Goal: Information Seeking & Learning: Understand process/instructions

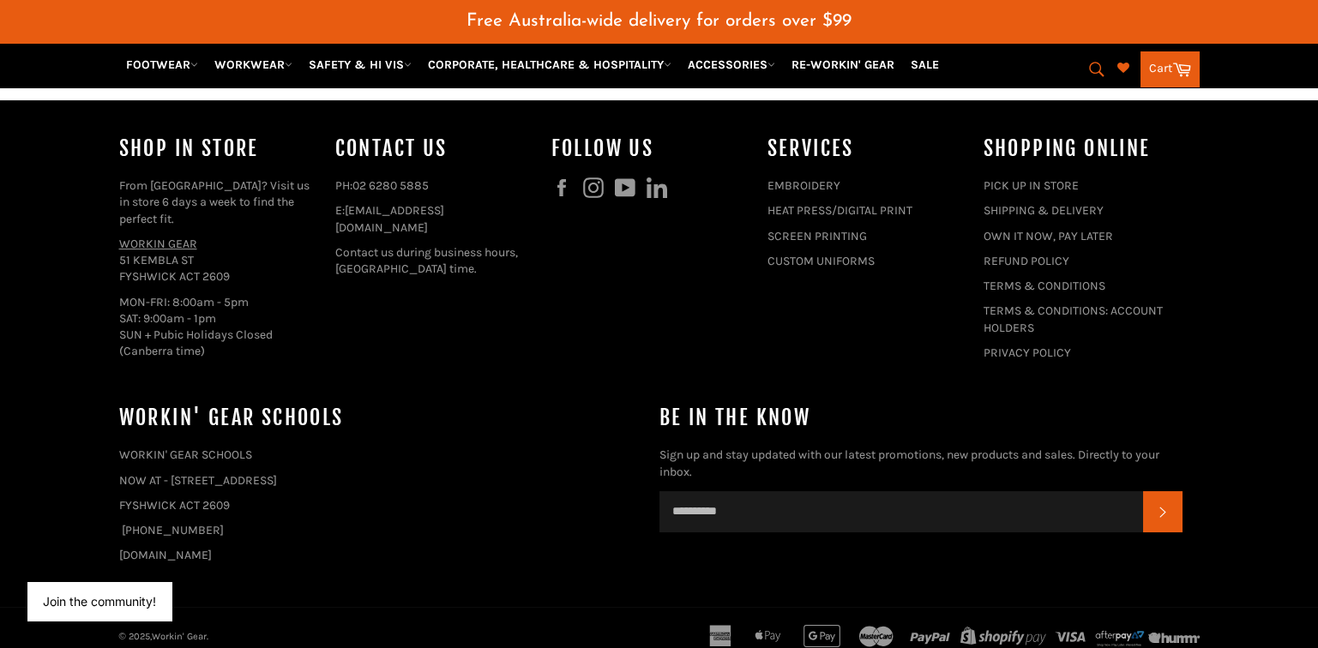
scroll to position [1917, 0]
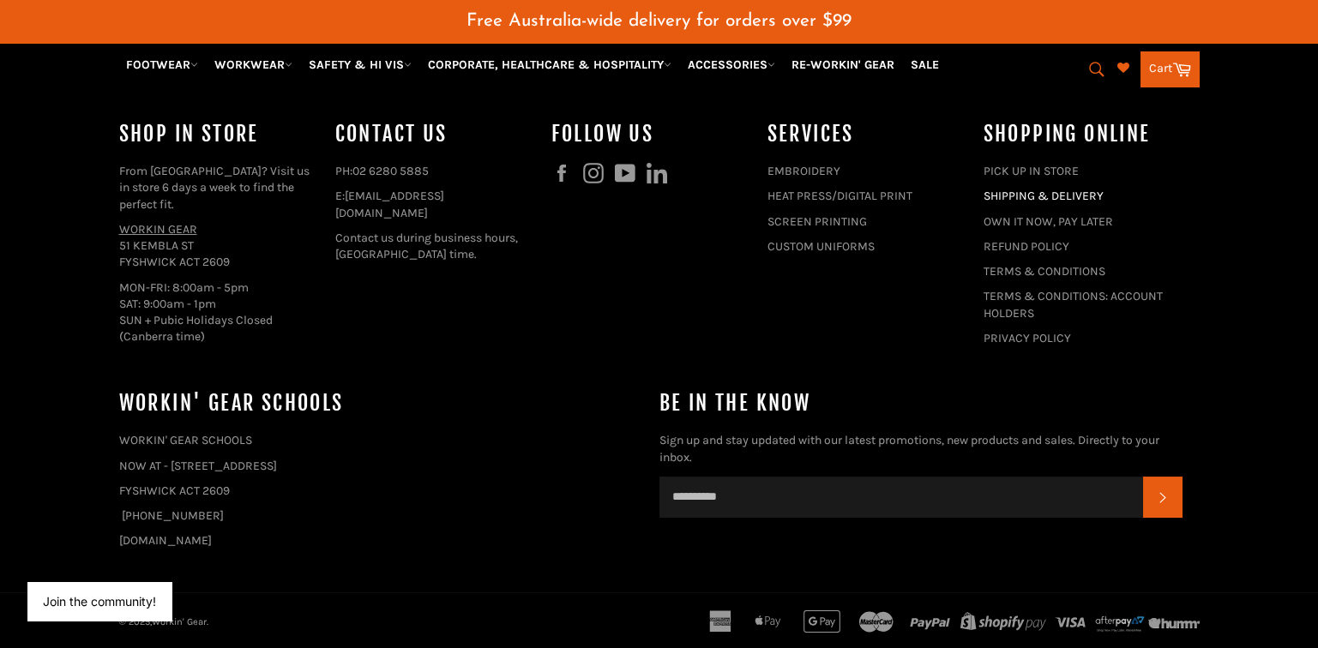
click at [1020, 193] on link "SHIPPING & DELIVERY" at bounding box center [1044, 196] width 120 height 15
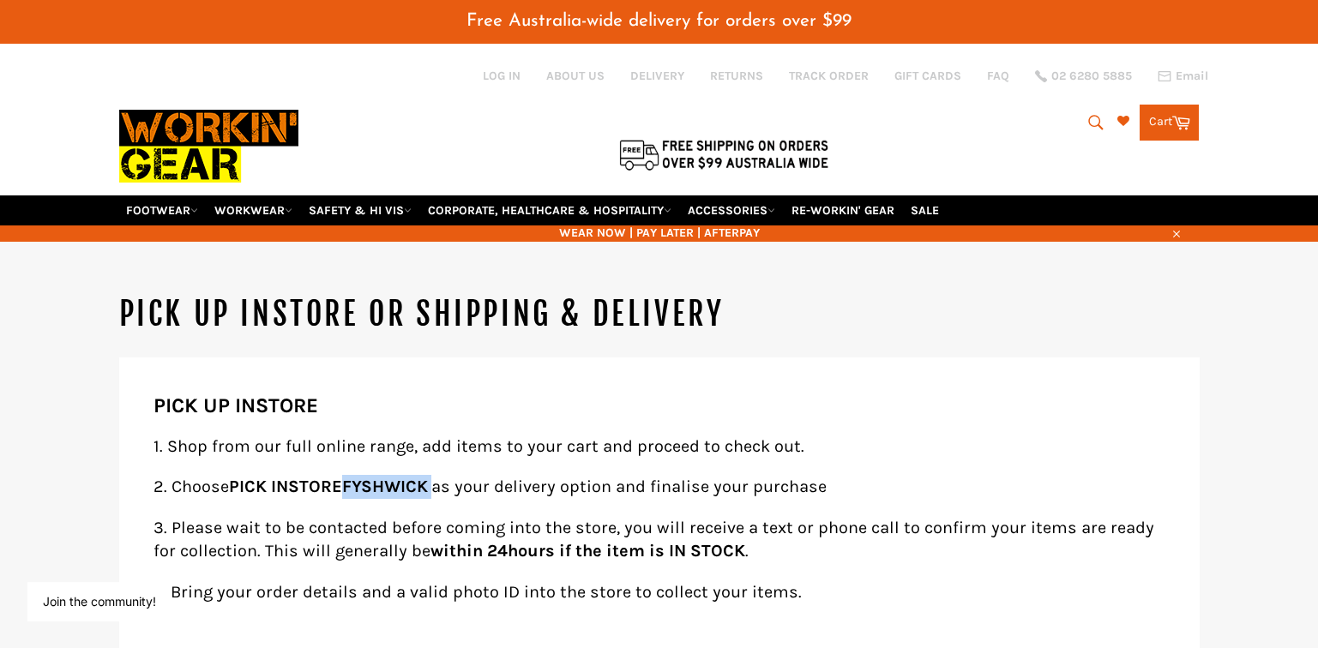
drag, startPoint x: 351, startPoint y: 462, endPoint x: 440, endPoint y: 461, distance: 89.2
click at [440, 475] on p "2. Choose PICK INSTORE FYSHWICK as your delivery option and finalise your purch…" at bounding box center [660, 487] width 1012 height 24
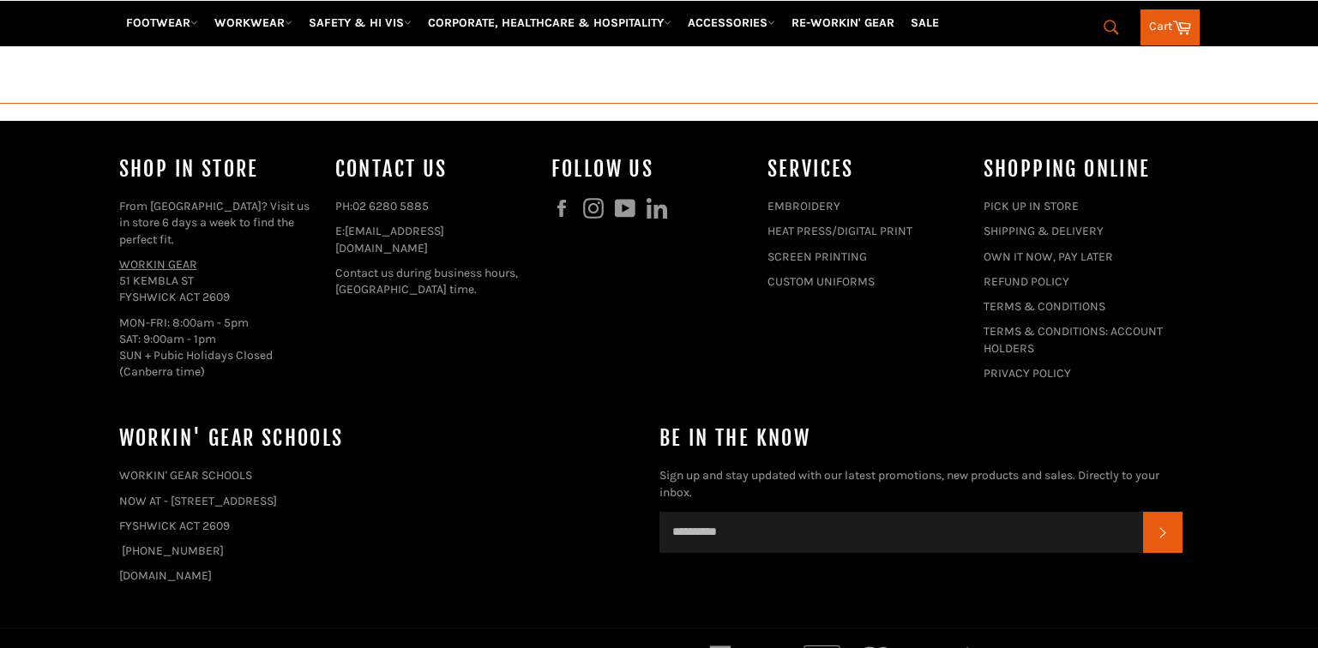
scroll to position [1882, 0]
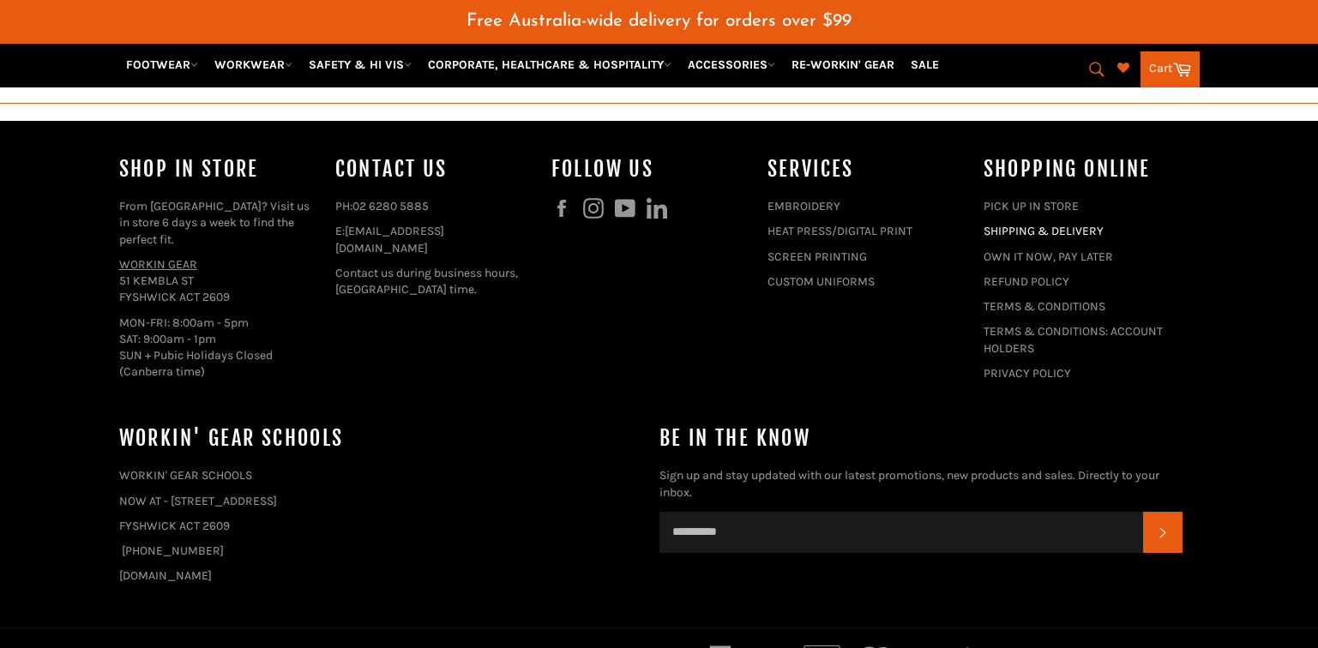
click at [1040, 226] on link "SHIPPING & DELIVERY" at bounding box center [1044, 231] width 120 height 15
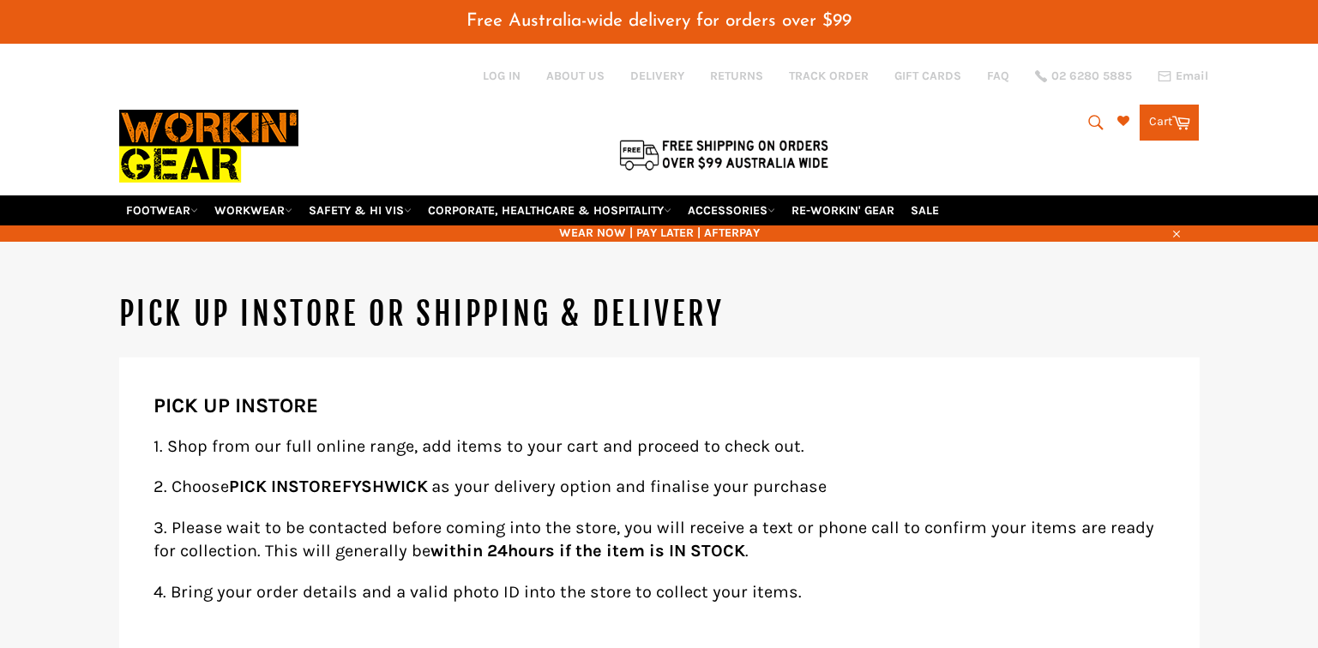
scroll to position [171, 0]
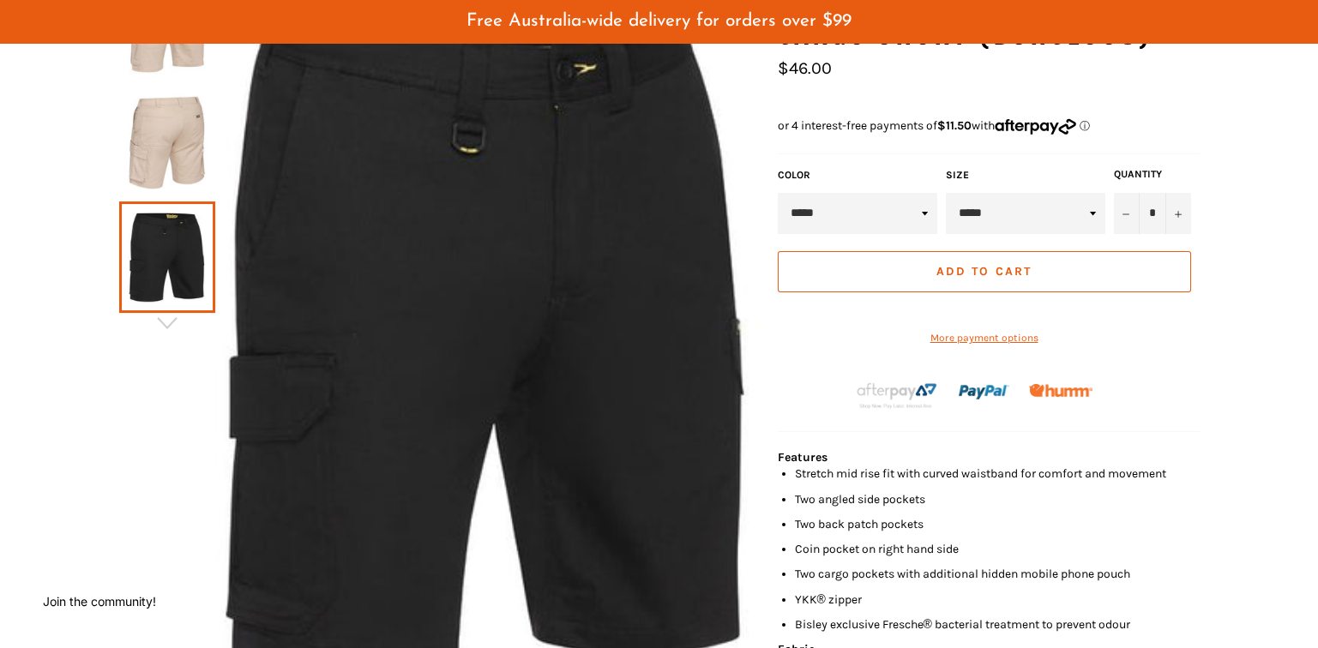
scroll to position [85, 0]
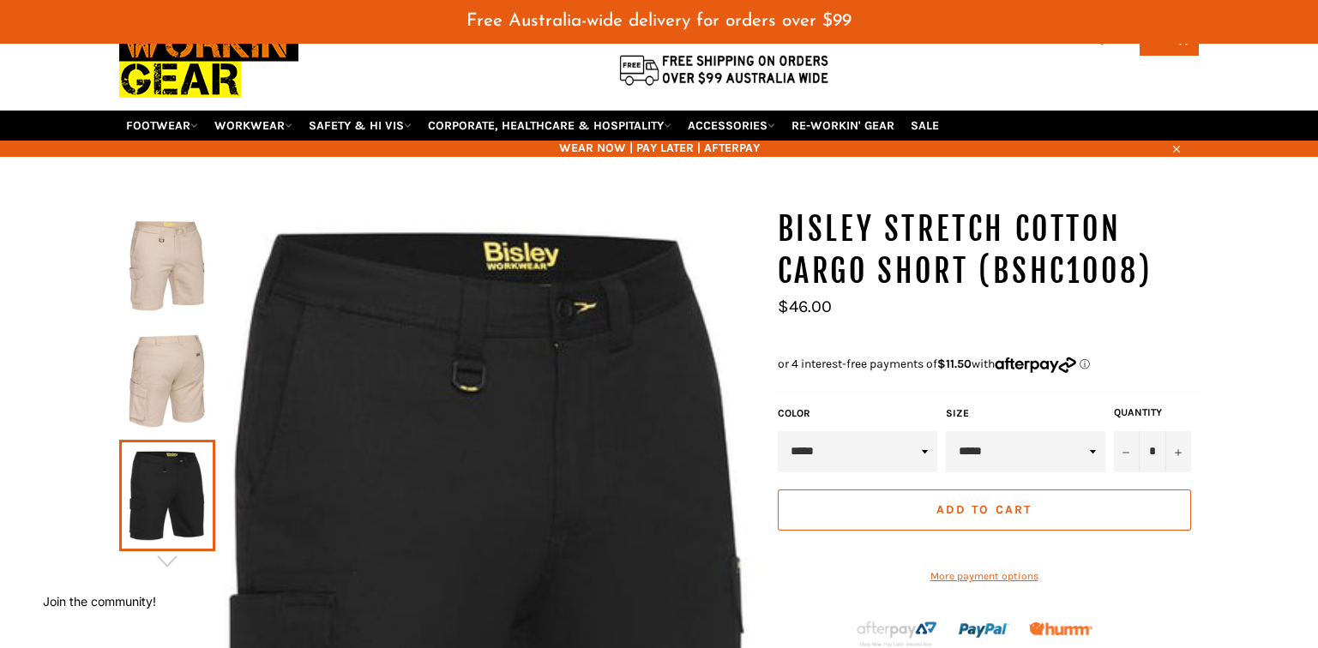
click at [819, 431] on select "***** ***** **** *****" at bounding box center [858, 451] width 160 height 41
select select "****"
click at [778, 431] on select "***** ***** **** *****" at bounding box center [858, 451] width 160 height 41
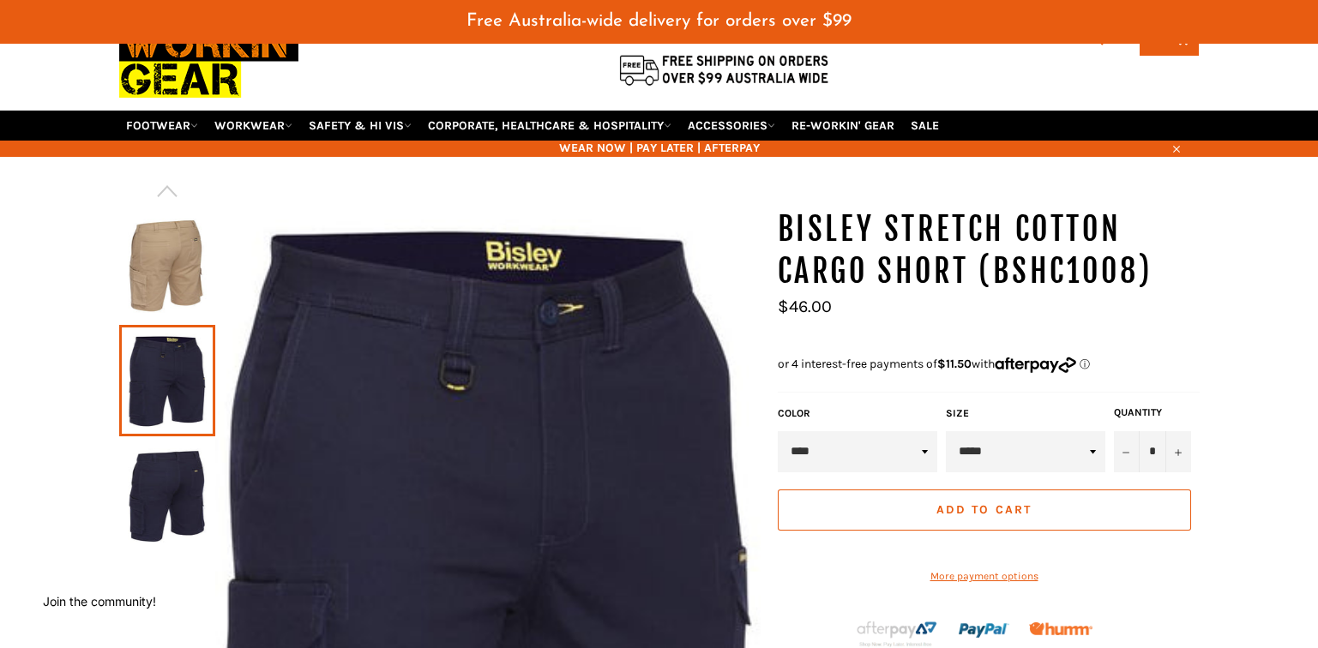
click at [998, 440] on select "***** ***** ***** ***** ***** ***** ****** ****** ****** ****** ****** ****** *…" at bounding box center [1026, 451] width 160 height 41
select select "*****"
click at [946, 431] on select "***** ***** ***** ***** ***** ***** ****** ****** ****** ****** ****** ****** *…" at bounding box center [1026, 451] width 160 height 41
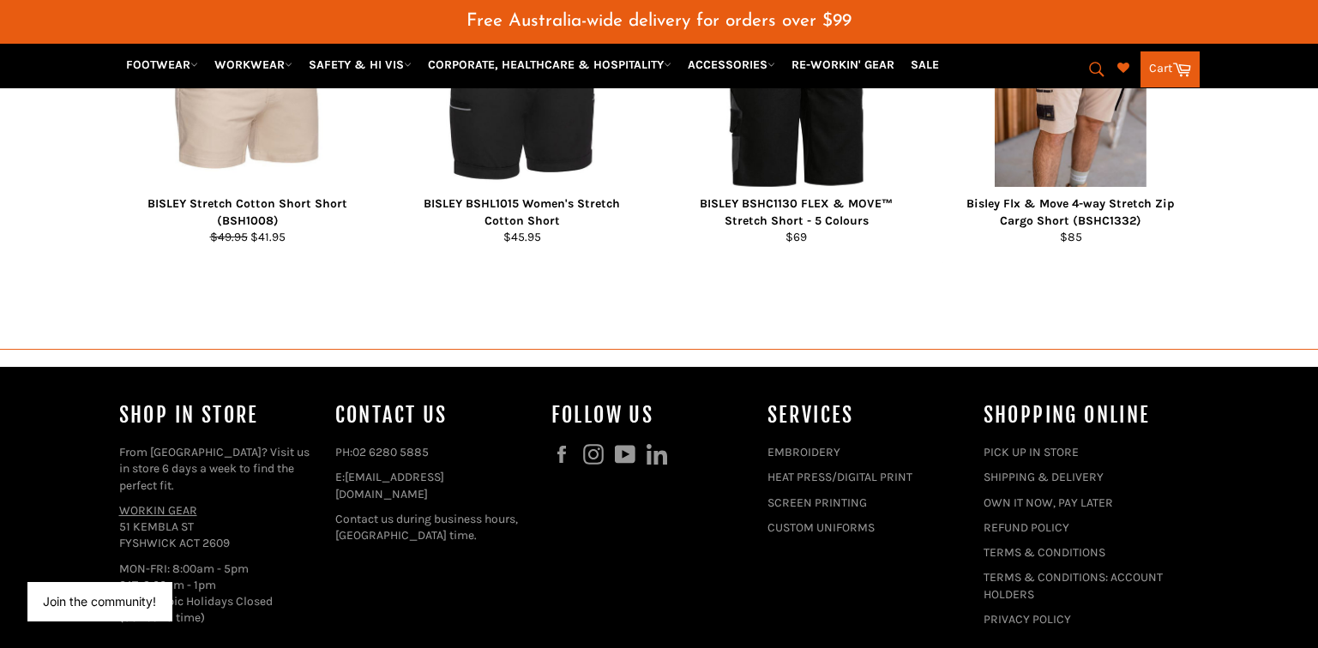
scroll to position [1886, 0]
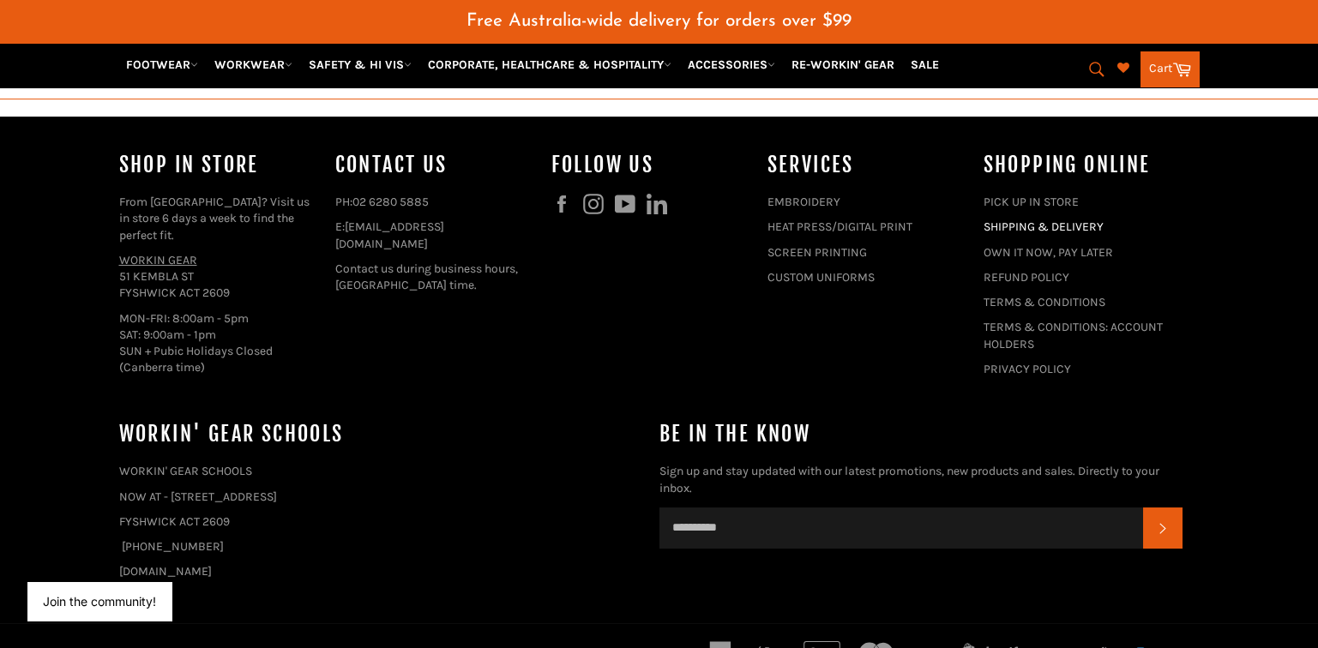
click at [1018, 230] on link "SHIPPING & DELIVERY" at bounding box center [1044, 227] width 120 height 15
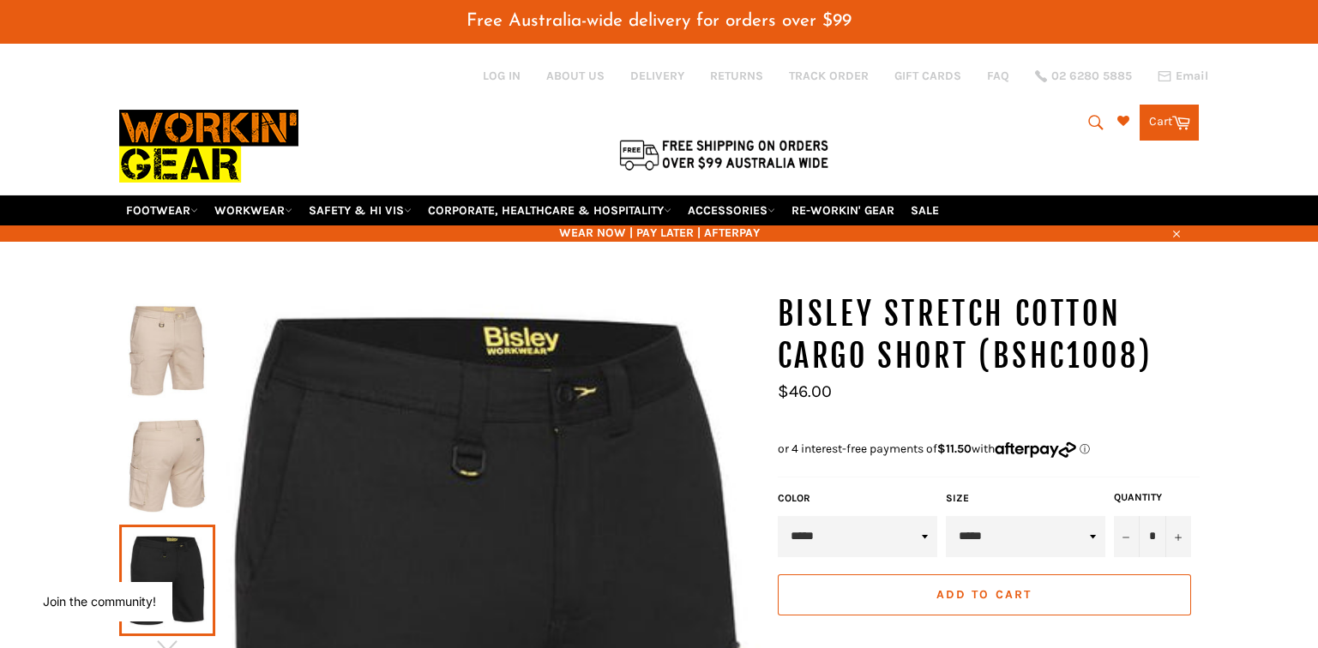
click at [1099, 113] on icon "submit" at bounding box center [1096, 122] width 19 height 19
paste input "Bisley BSHC1330 Flex & Move"
type input "Bisley BSHC1330 Flex & Move"
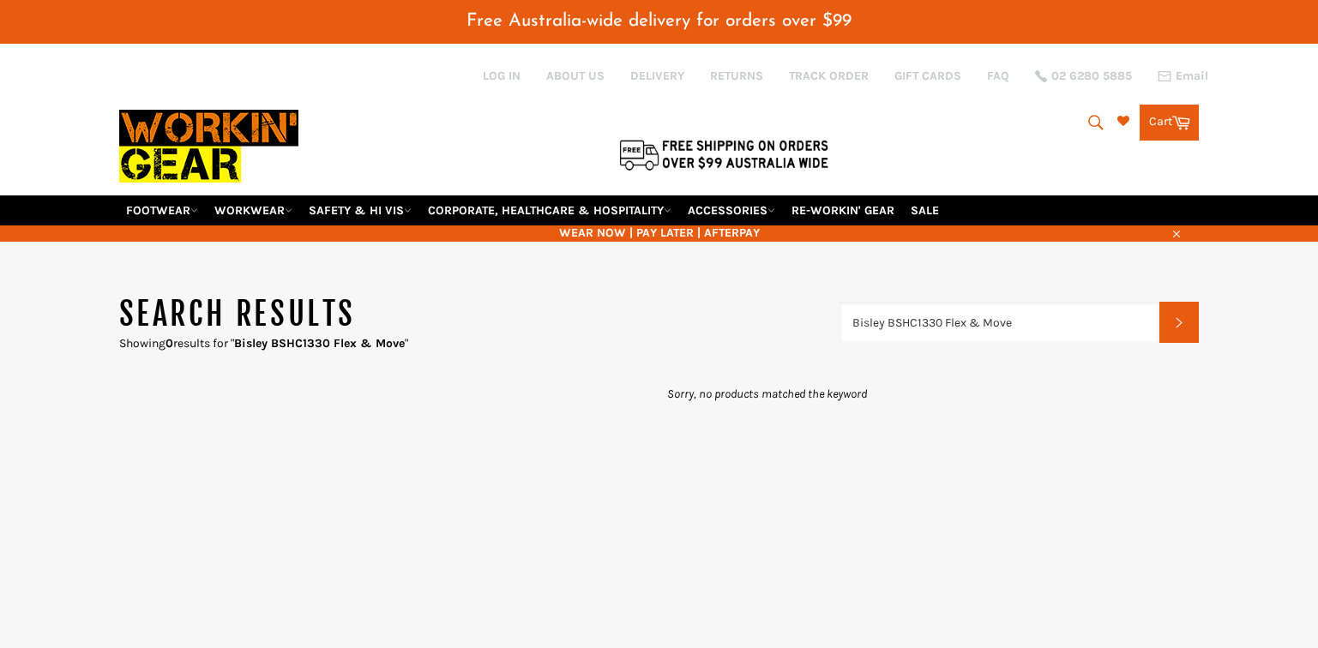
drag, startPoint x: 886, startPoint y: 299, endPoint x: 775, endPoint y: 288, distance: 111.2
click at [779, 293] on header "Search results Showing 0 results for " Bisley BSHC1330 Flex & Move " Bisley BSH…" at bounding box center [659, 322] width 1081 height 59
drag, startPoint x: 908, startPoint y: 299, endPoint x: 1026, endPoint y: 298, distance: 117.5
click at [1025, 302] on input "BSHC1330 Flex & Move" at bounding box center [1000, 322] width 321 height 41
type input "BSHC1330"
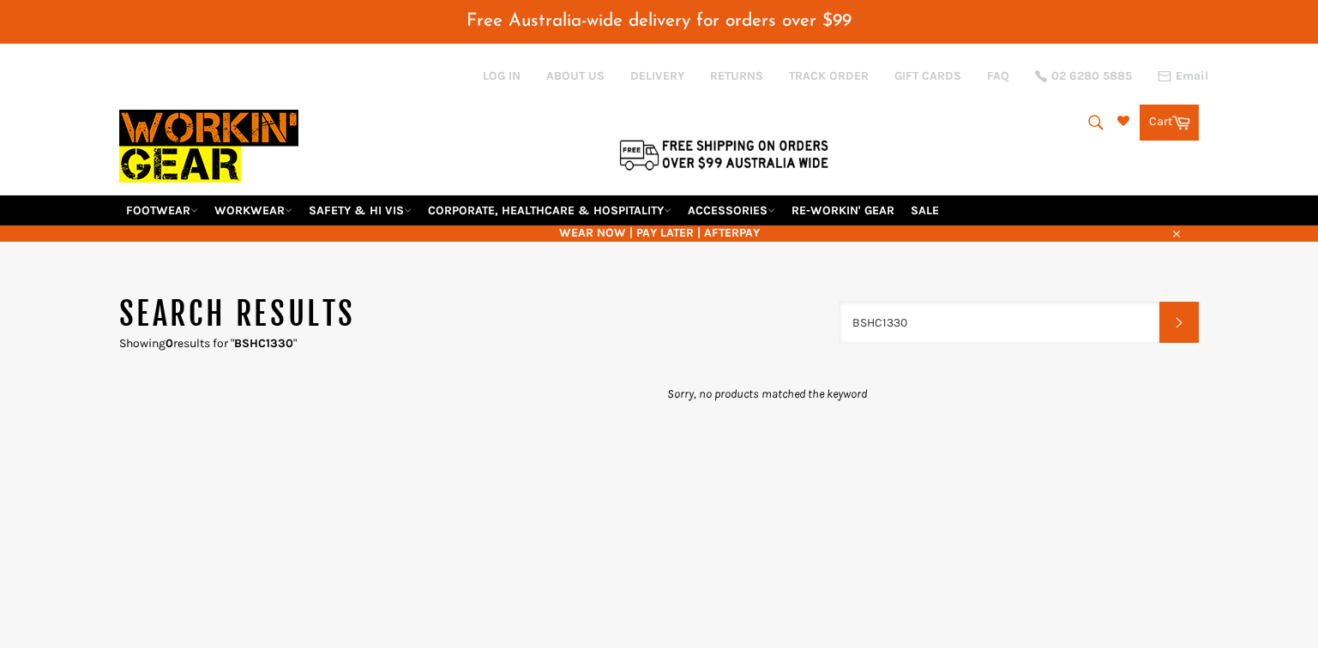
drag, startPoint x: 961, startPoint y: 285, endPoint x: 684, endPoint y: 286, distance: 277.0
click at [708, 293] on header "Search results Showing 0 results for " BSHC1330 " BSHC1330 Search" at bounding box center [659, 322] width 1081 height 59
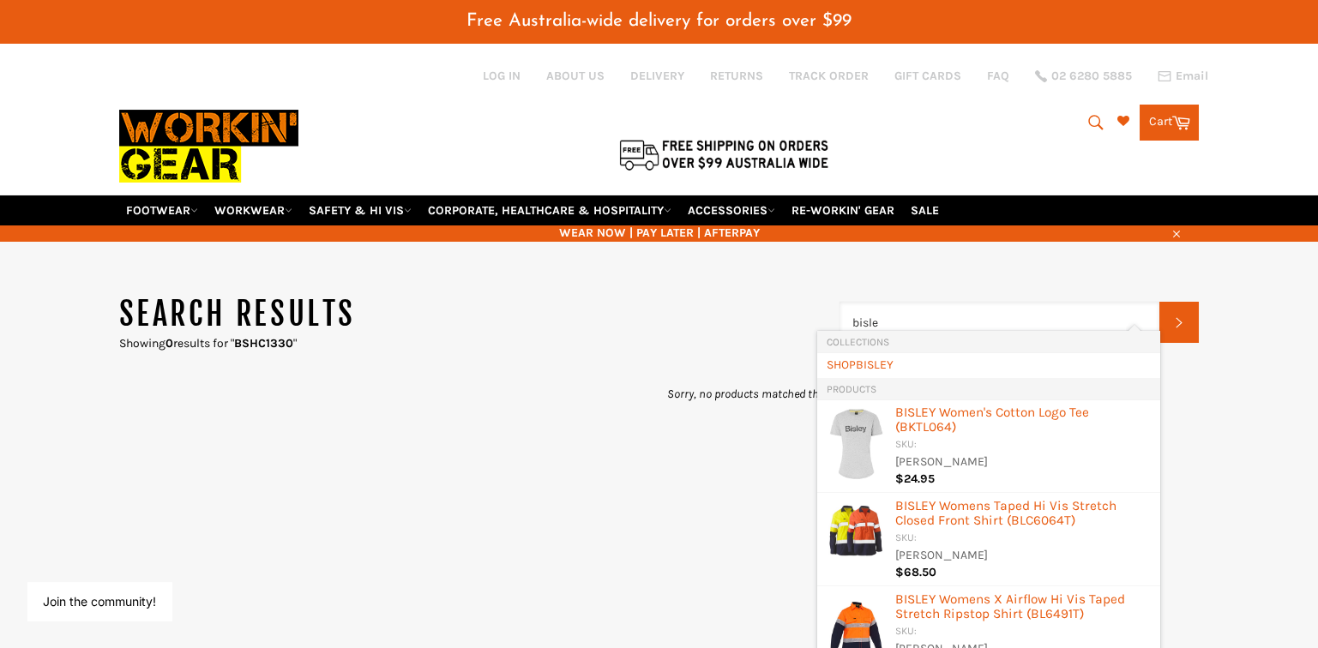
type input "bisley"
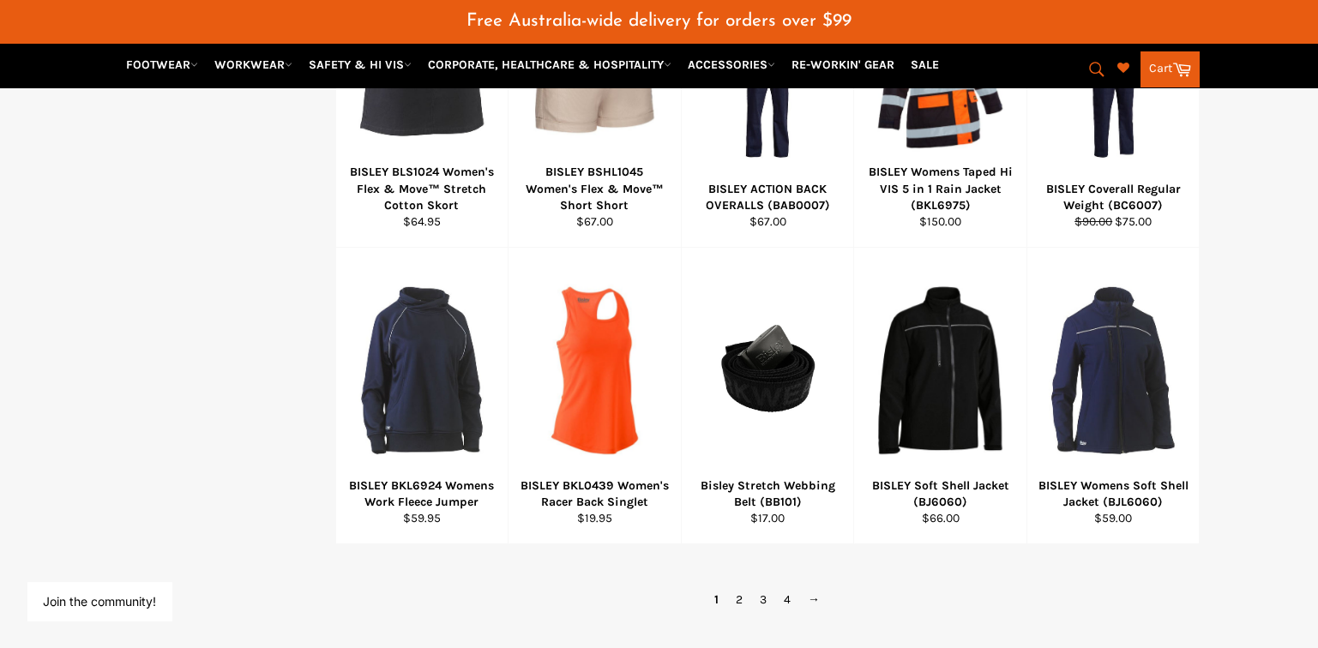
scroll to position [1286, 0]
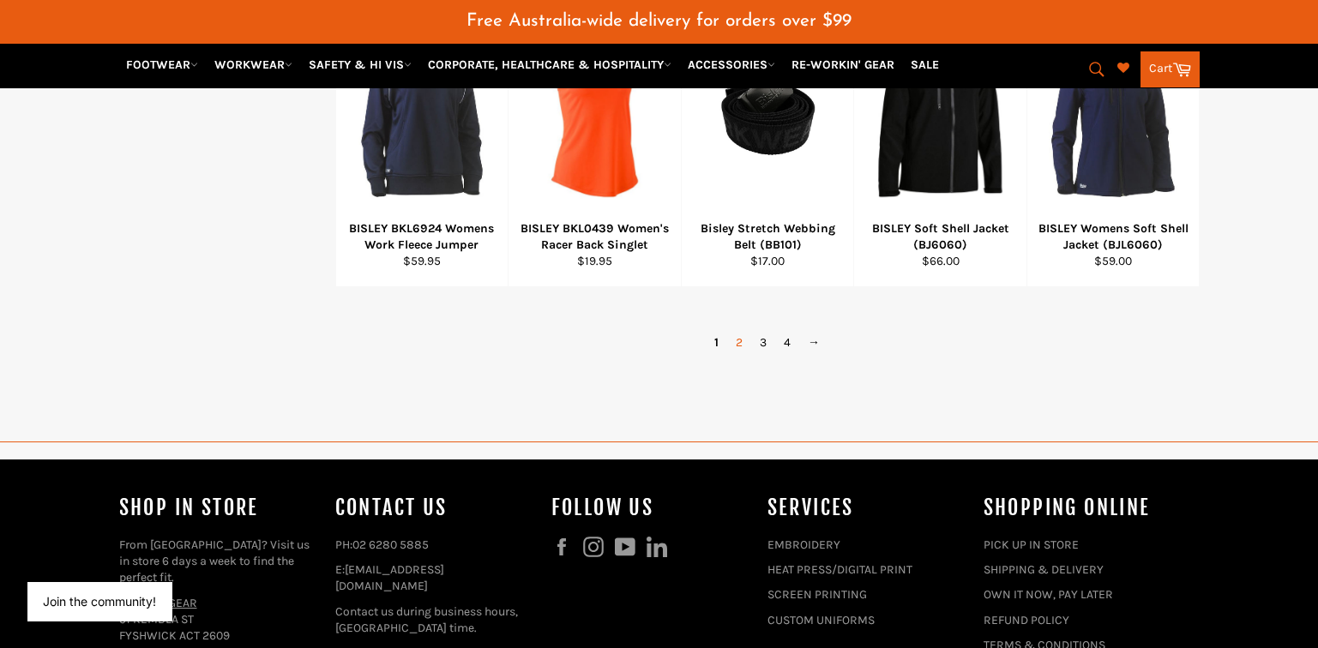
click at [736, 330] on link "2" at bounding box center [739, 342] width 24 height 25
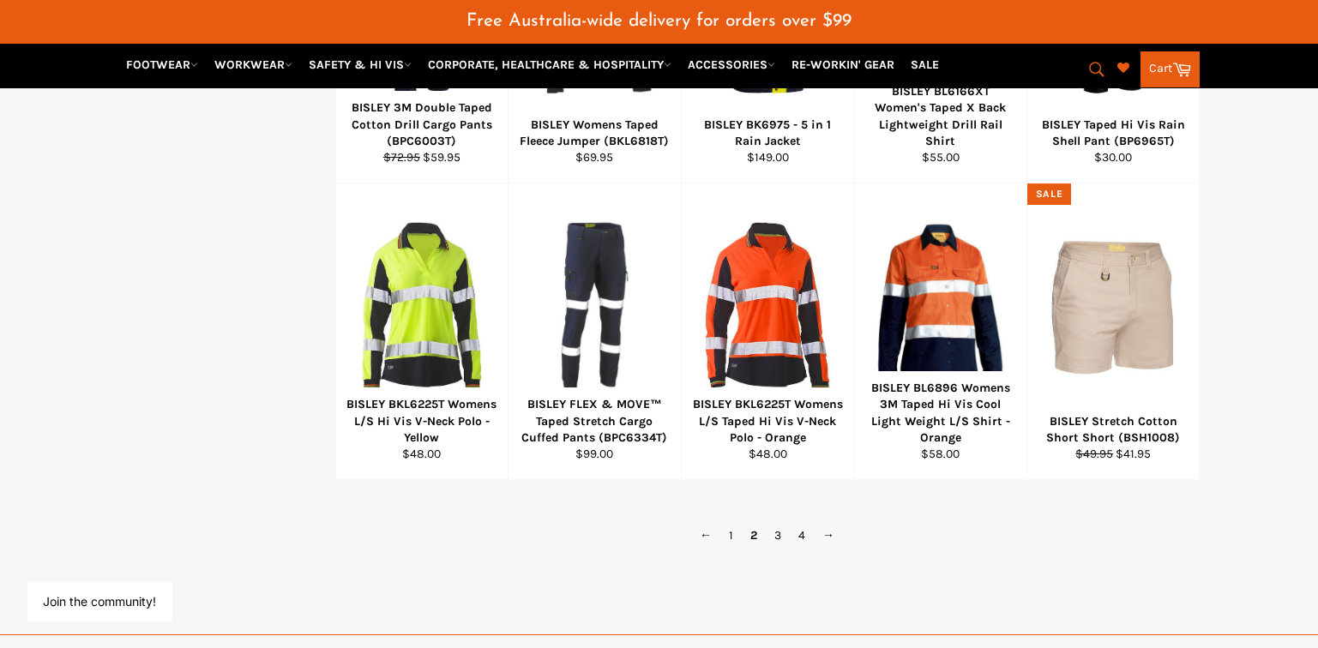
scroll to position [1178, 0]
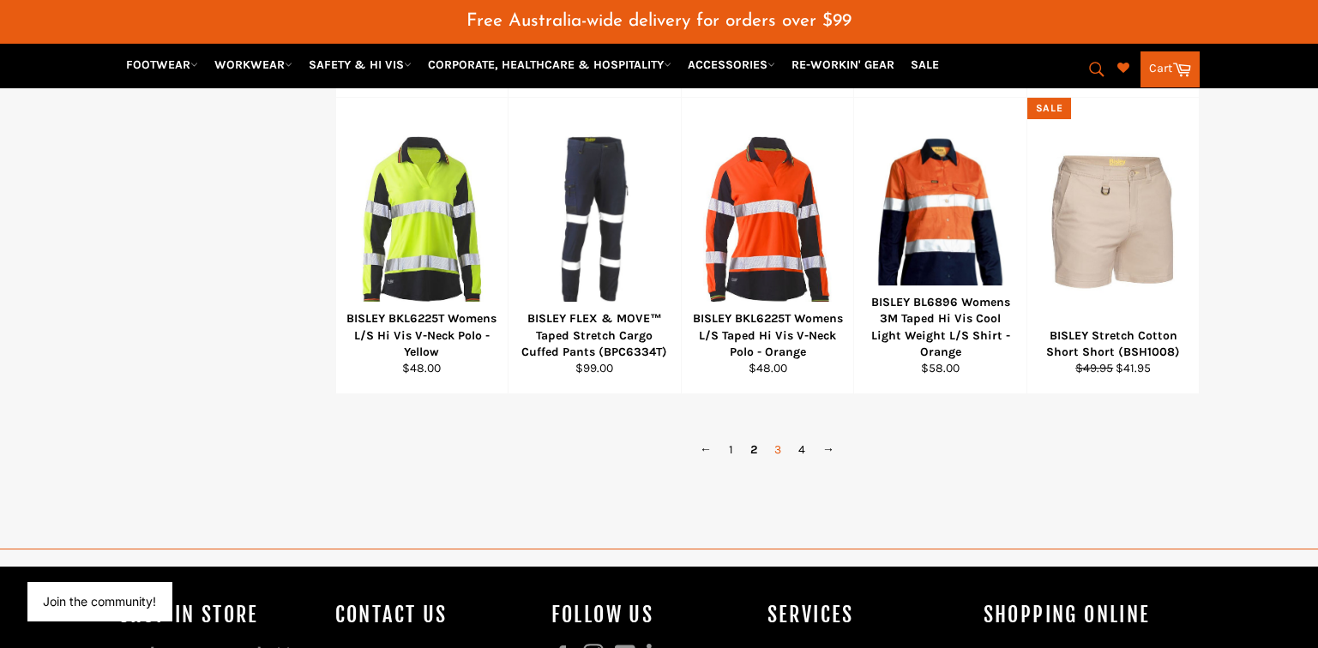
click at [775, 437] on link "3" at bounding box center [778, 449] width 24 height 25
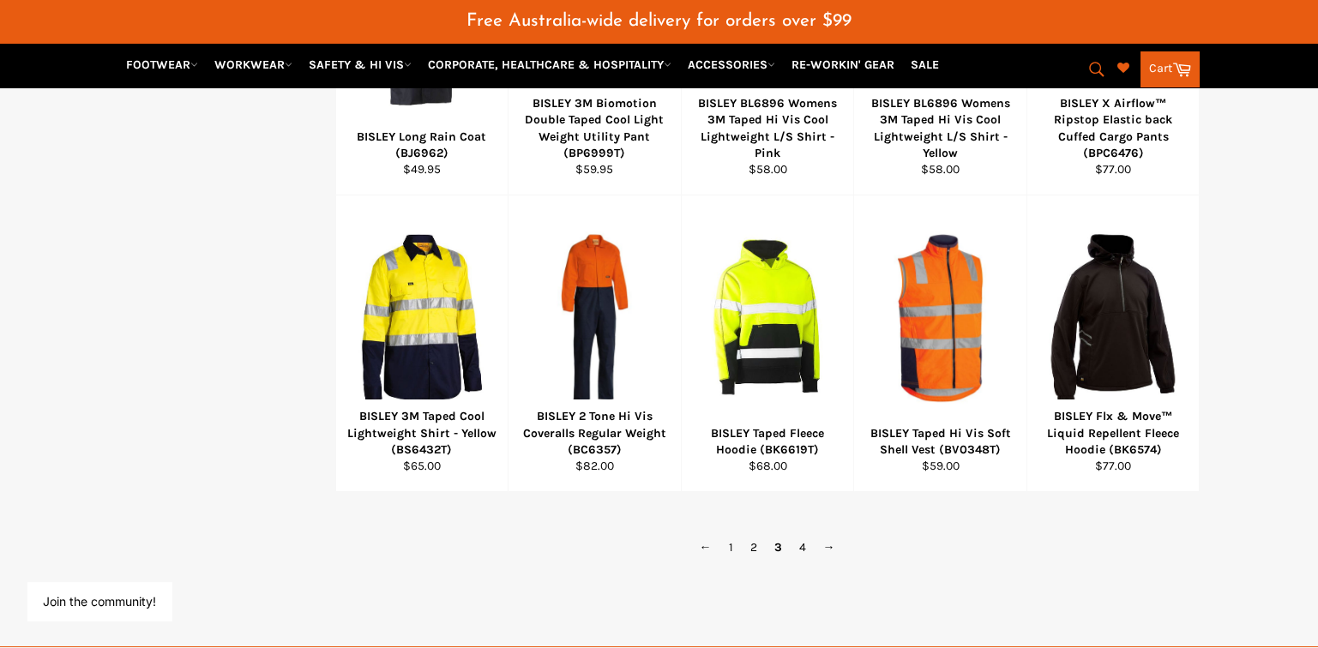
scroll to position [1093, 0]
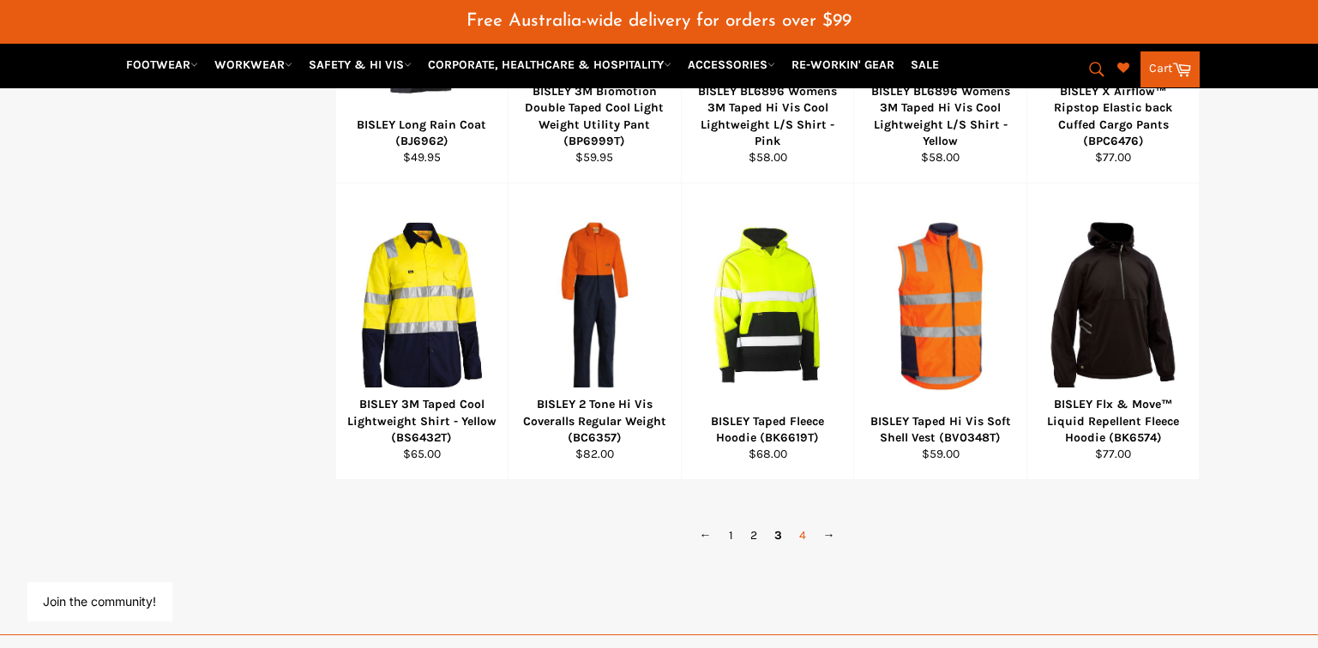
click at [799, 523] on link "4" at bounding box center [803, 535] width 24 height 25
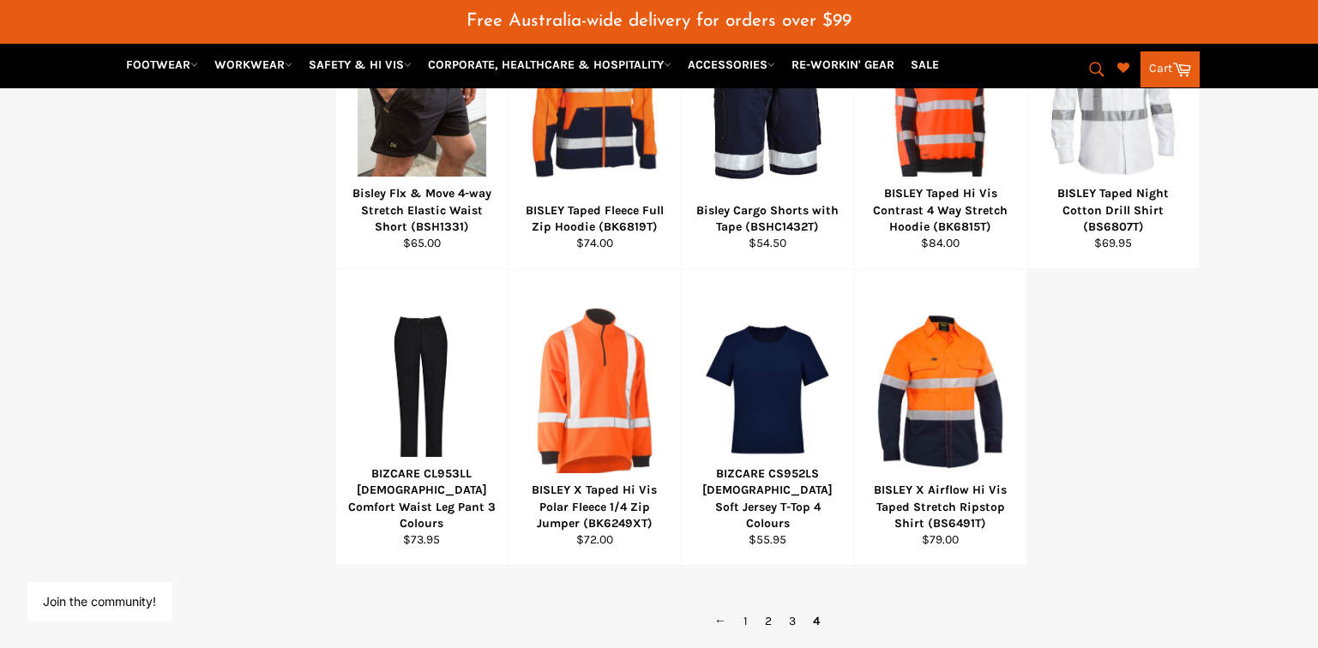
scroll to position [1264, 0]
